Goal: Task Accomplishment & Management: Manage account settings

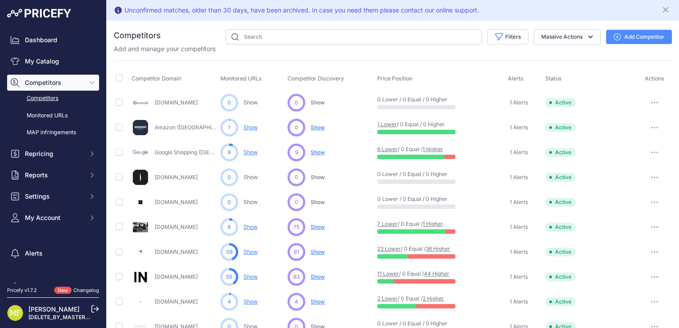
click at [92, 309] on icon at bounding box center [95, 309] width 8 height 8
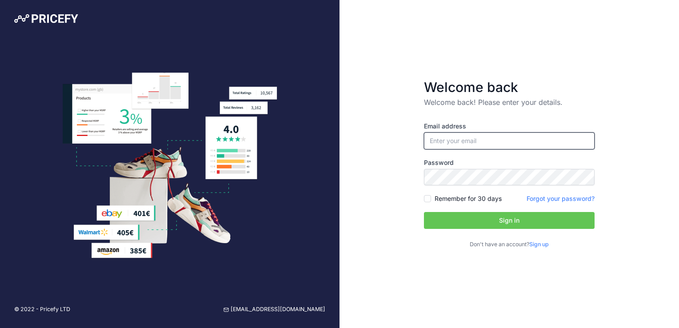
type input "mlfournier@groupeeleganza.ca"
drag, startPoint x: 529, startPoint y: 138, endPoint x: 353, endPoint y: 154, distance: 176.8
click at [353, 154] on div "Welcome back Welcome back! Please enter your details. Email address mlfournier@…" at bounding box center [510, 164] width 340 height 328
paste input "ti@groupeeleganza.ca"
type input "ti@groupeeleganza.ca"
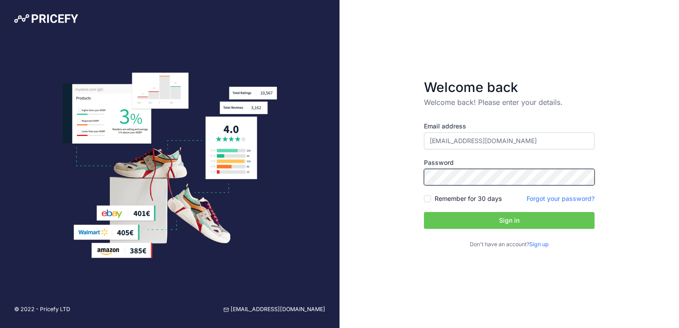
click at [359, 182] on div "Welcome back Welcome back! Please enter your details. Email address ti@groupeel…" at bounding box center [510, 164] width 340 height 328
click at [402, 241] on div "Welcome back Welcome back! Please enter your details. Email address ti@groupeel…" at bounding box center [510, 164] width 340 height 328
click at [478, 199] on label "Remember for 30 days" at bounding box center [468, 198] width 67 height 9
click at [431, 199] on input "Remember for 30 days" at bounding box center [427, 198] width 7 height 7
checkbox input "true"
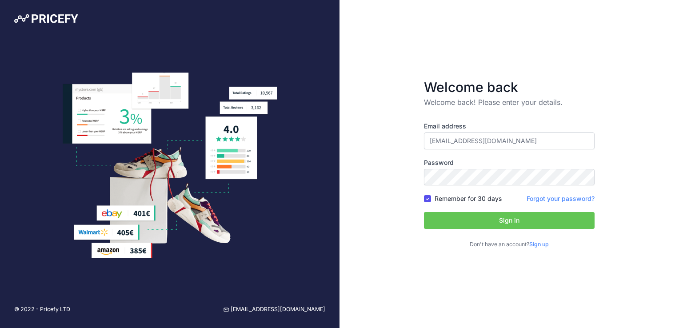
click at [506, 219] on button "Sign in" at bounding box center [509, 220] width 171 height 17
